Goal: Information Seeking & Learning: Learn about a topic

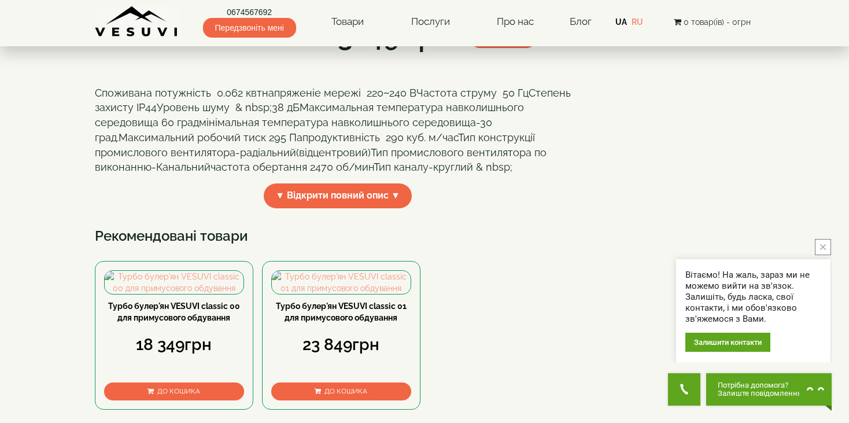
scroll to position [231, 0]
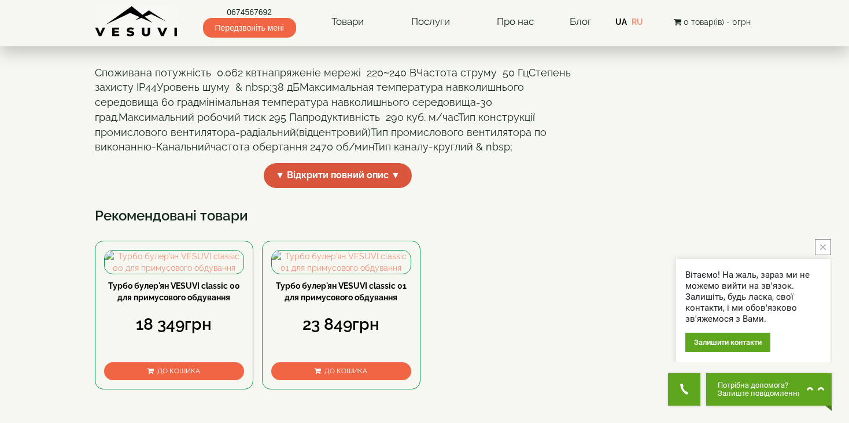
click at [325, 188] on span "▼ Відкрити повний опис ▼" at bounding box center [338, 175] width 148 height 25
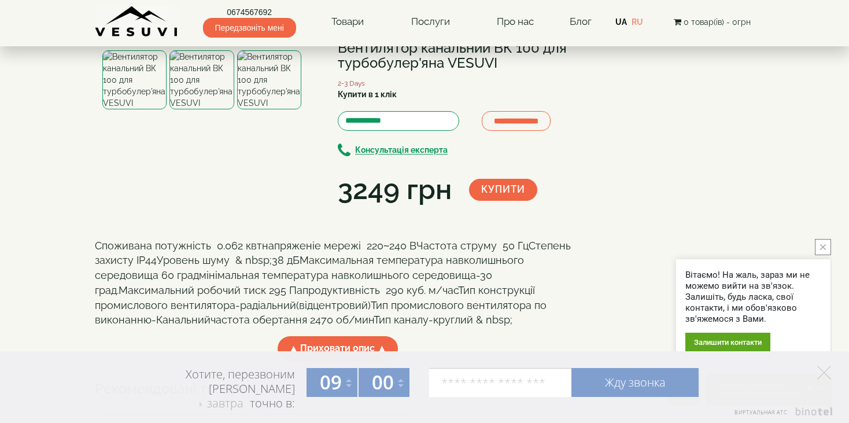
scroll to position [32, 0]
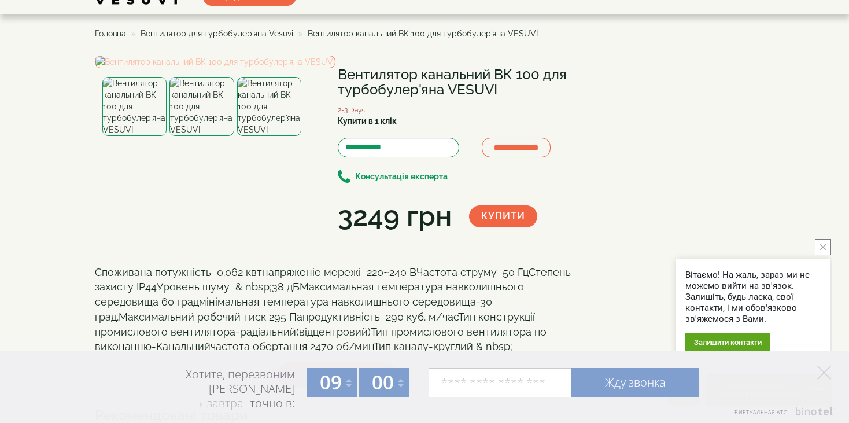
click at [288, 68] on img at bounding box center [215, 61] width 240 height 13
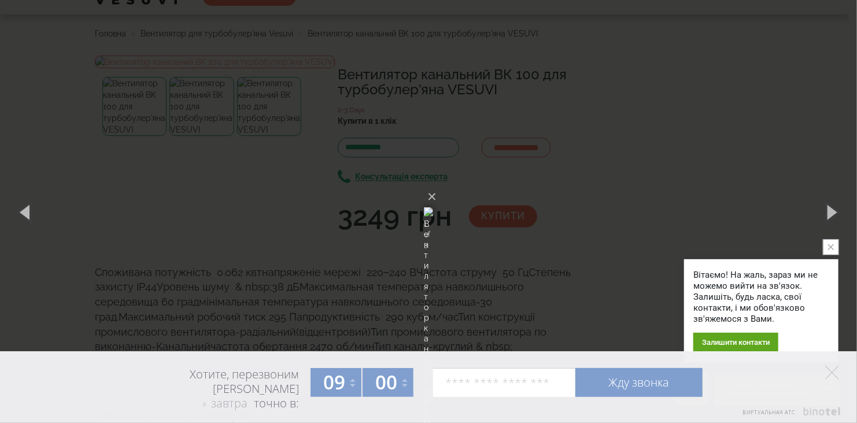
click at [424, 191] on img at bounding box center [428, 211] width 9 height 55
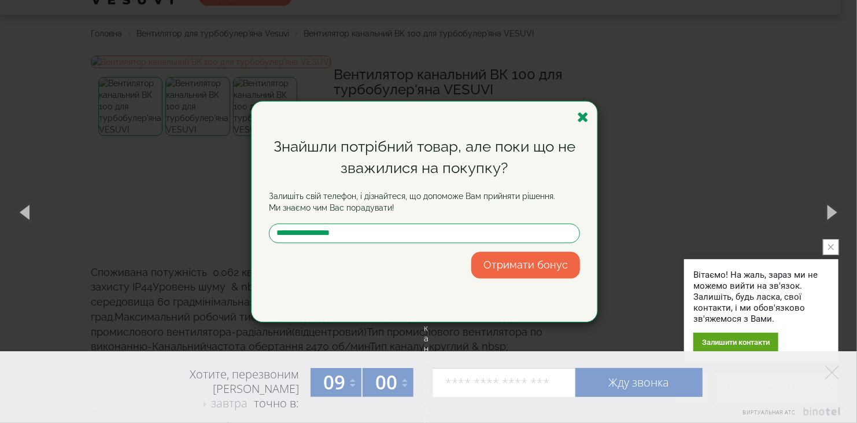
click at [343, 189] on form "Знайшли потрібний товар, але поки що не зважилися на покупку? Залишіть свій тел…" at bounding box center [424, 207] width 311 height 142
click at [382, 239] on input "text" at bounding box center [424, 233] width 311 height 20
click at [372, 257] on div "Отримати бонус" at bounding box center [424, 264] width 311 height 27
click at [587, 115] on icon "button" at bounding box center [583, 117] width 12 height 14
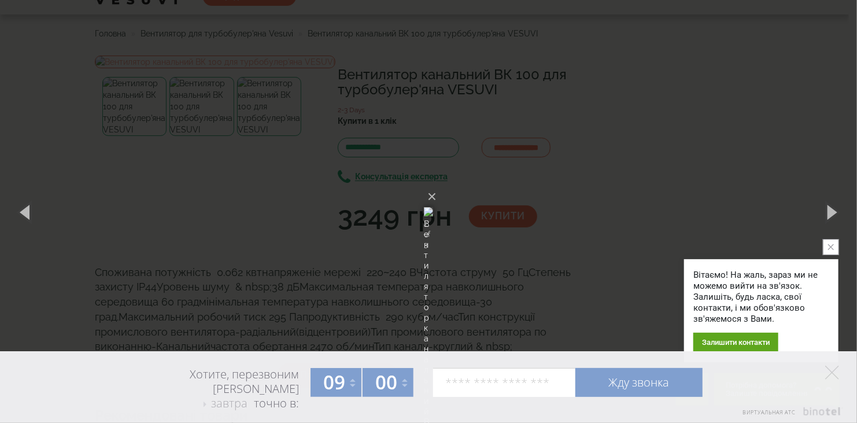
click at [424, 218] on img at bounding box center [428, 211] width 9 height 55
click at [433, 212] on img at bounding box center [428, 211] width 9 height 55
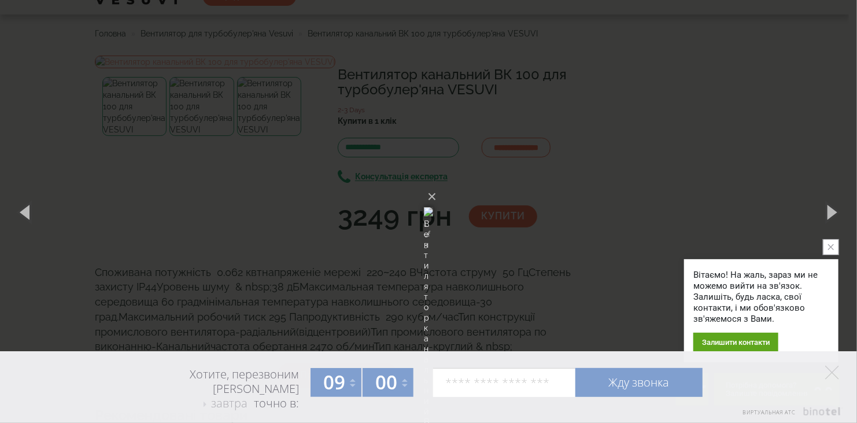
click at [140, 310] on div "× Вентилятор канальний ВК 100 для турбобулер'яна VESUVI 1 of 3 Loading..." at bounding box center [428, 211] width 857 height 423
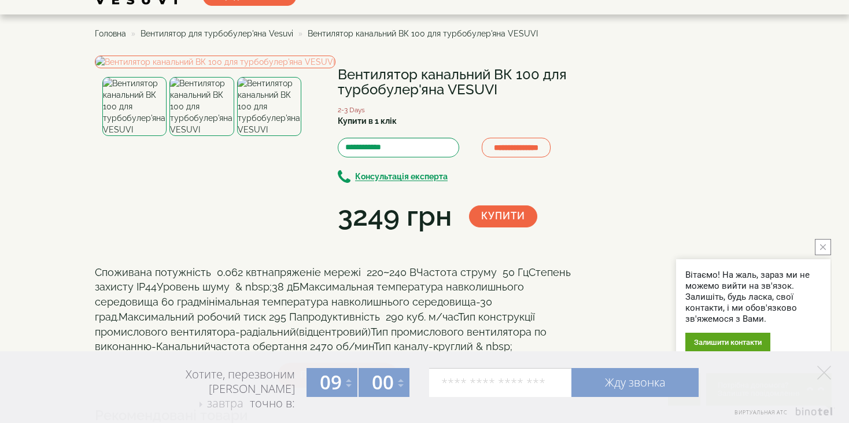
click at [199, 136] on img at bounding box center [201, 106] width 64 height 59
click at [272, 136] on img at bounding box center [269, 106] width 64 height 59
click at [390, 178] on b "Консультація експерта" at bounding box center [401, 176] width 92 height 9
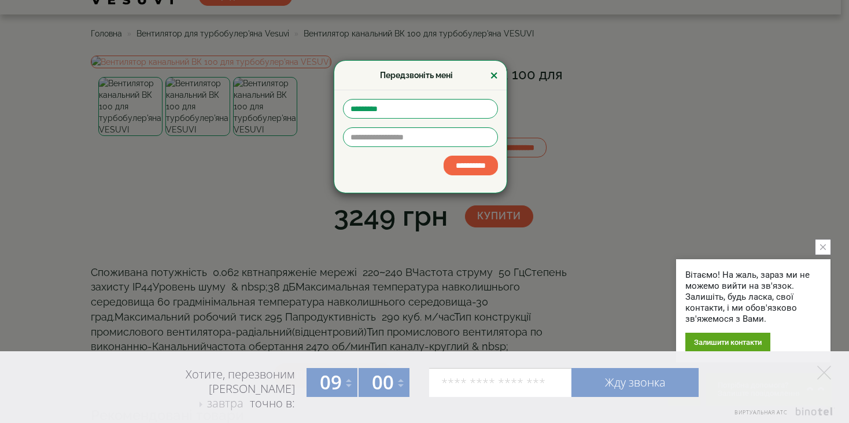
click at [497, 69] on button "×" at bounding box center [494, 75] width 8 height 14
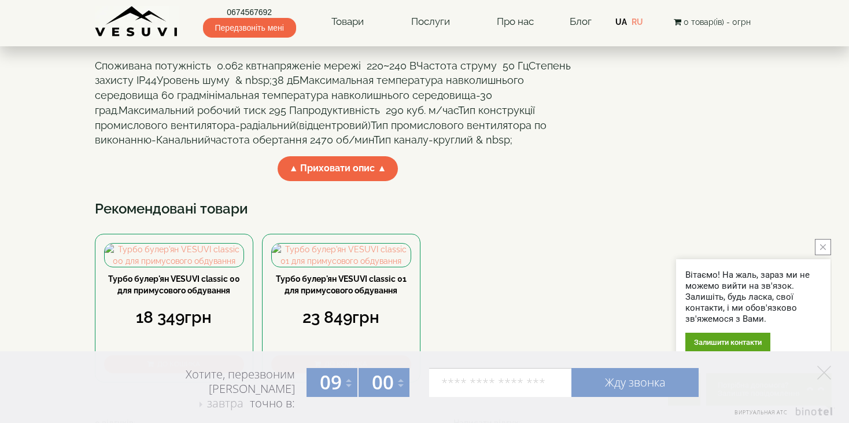
scroll to position [263, 0]
